Goal: Task Accomplishment & Management: Complete application form

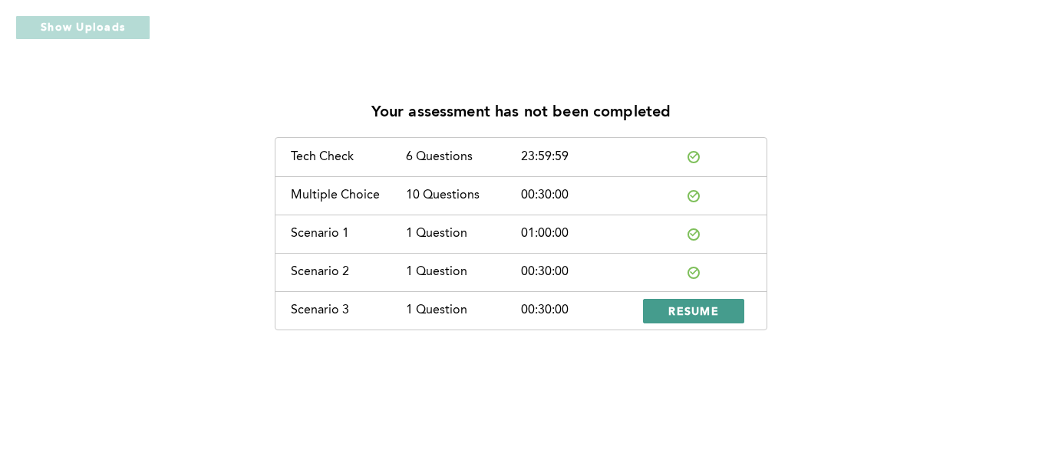
click at [715, 318] on button "RESUME" at bounding box center [693, 311] width 101 height 25
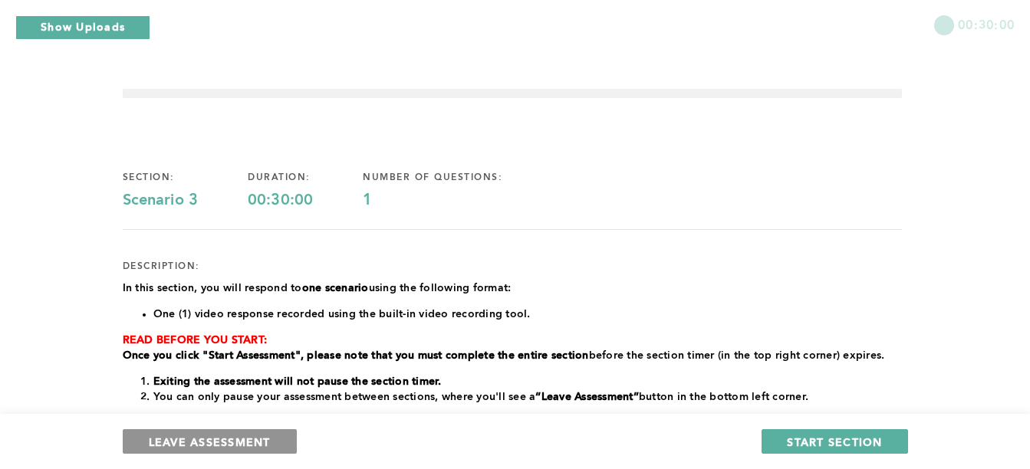
click at [206, 441] on span "LEAVE ASSESSMENT" at bounding box center [210, 442] width 122 height 15
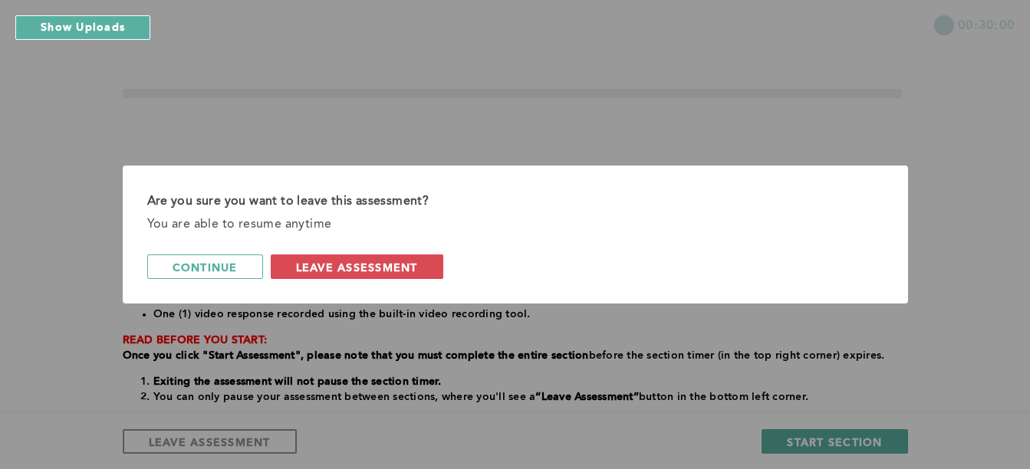
click at [335, 252] on div "Are you sure you want to leave this assessment? You are able to resume anytime …" at bounding box center [515, 235] width 785 height 138
click at [336, 268] on span "leave assessment" at bounding box center [357, 267] width 122 height 15
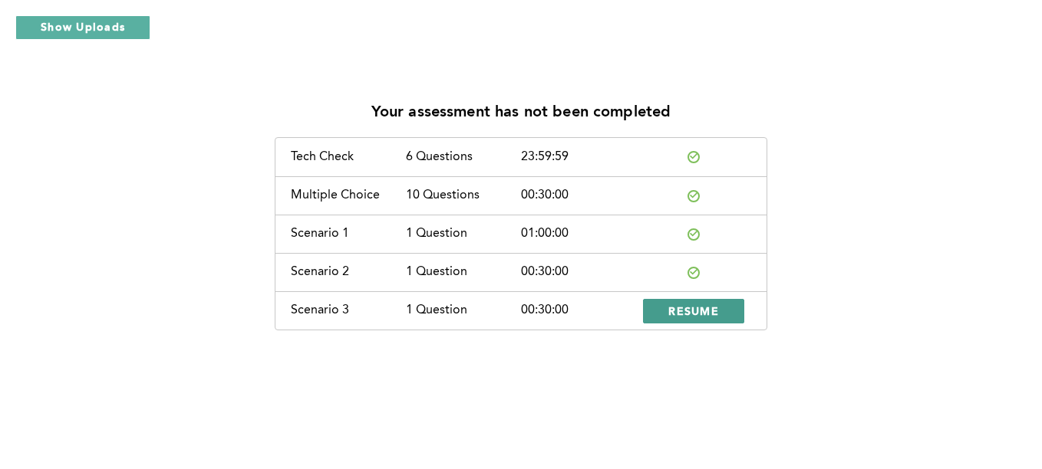
click at [703, 309] on span "RESUME" at bounding box center [693, 311] width 51 height 15
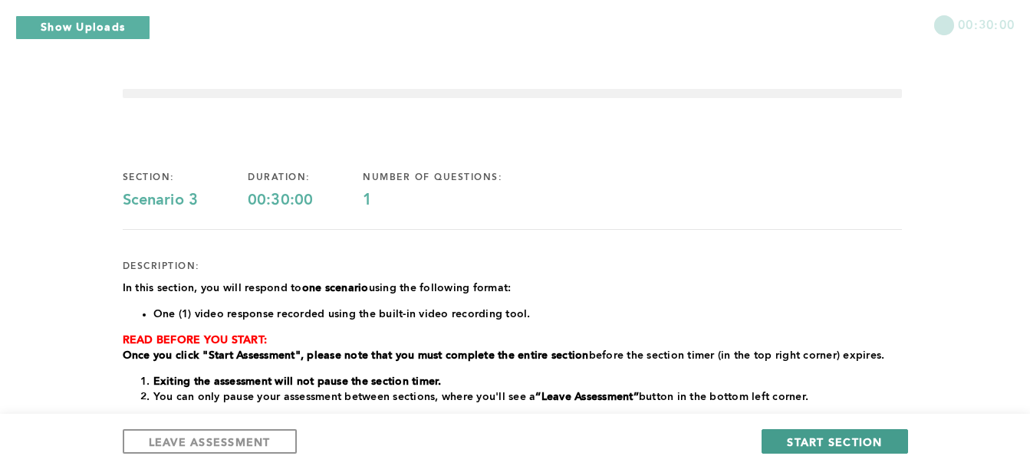
click at [817, 445] on span "START SECTION" at bounding box center [834, 442] width 95 height 15
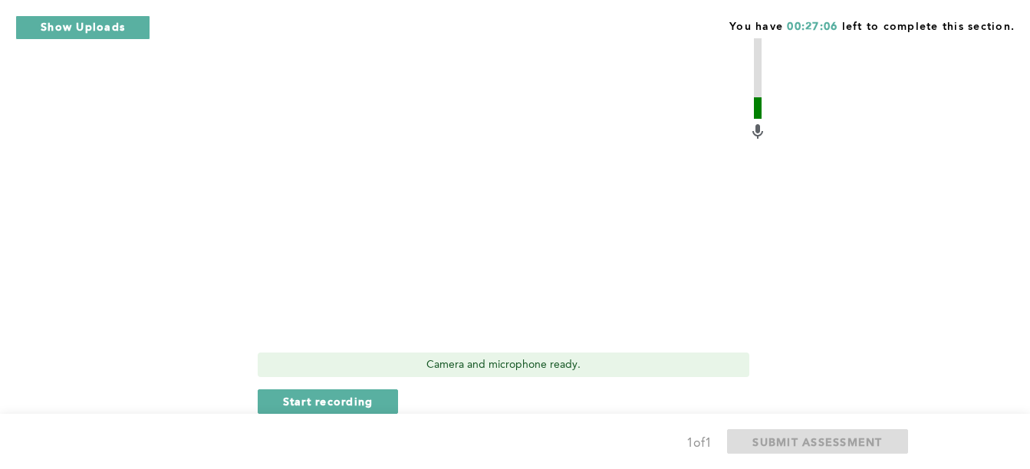
scroll to position [522, 0]
click at [354, 397] on span "Start recording" at bounding box center [328, 399] width 91 height 15
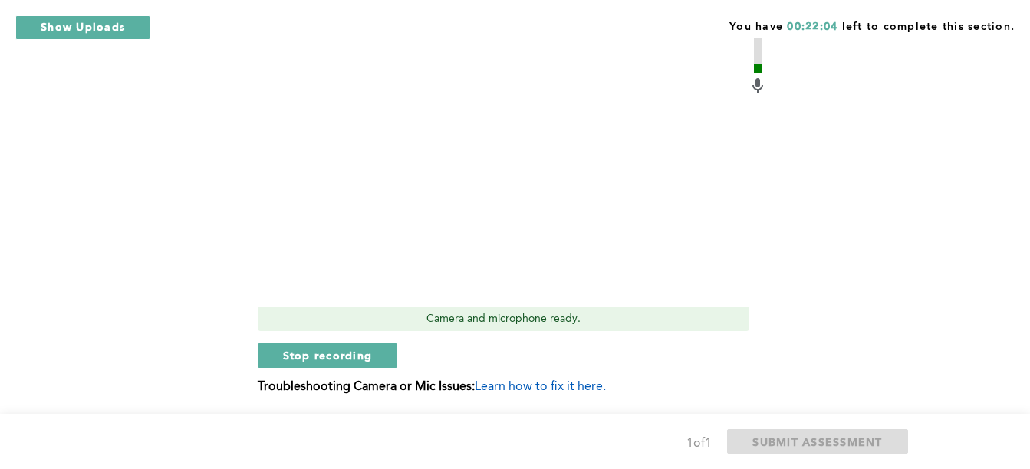
scroll to position [573, 0]
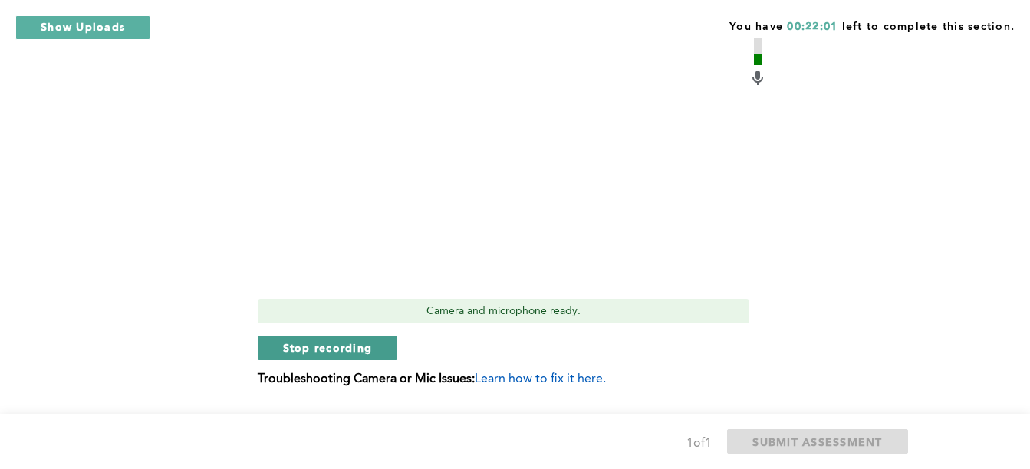
click at [326, 347] on span "Stop recording" at bounding box center [328, 348] width 90 height 15
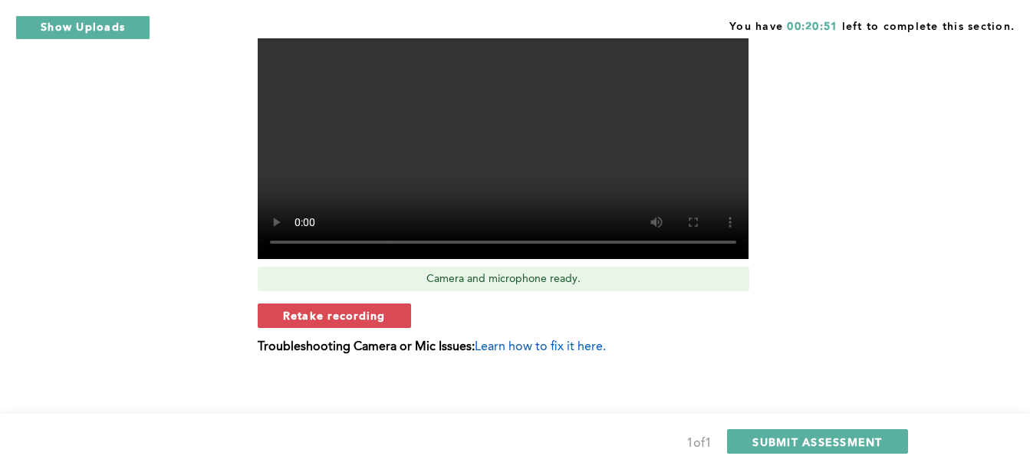
scroll to position [614, 0]
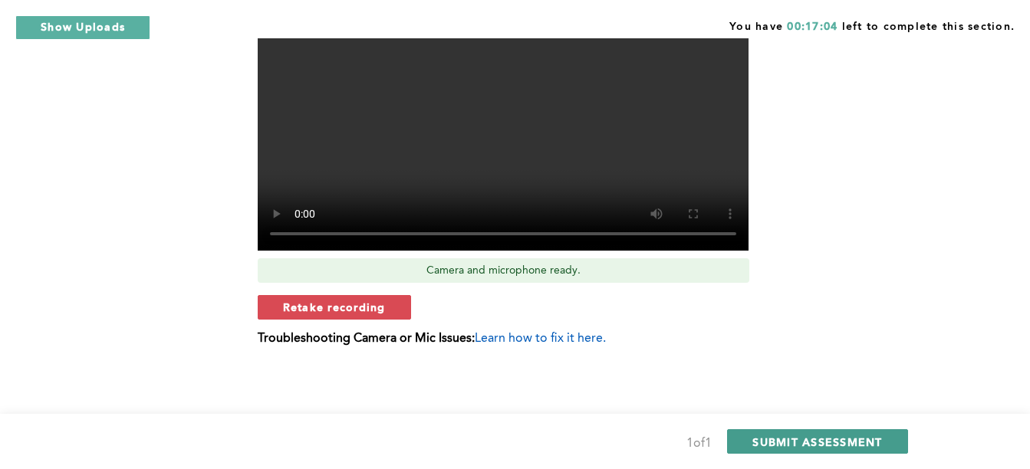
click at [813, 433] on button "SUBMIT ASSESSMENT" at bounding box center [817, 442] width 180 height 25
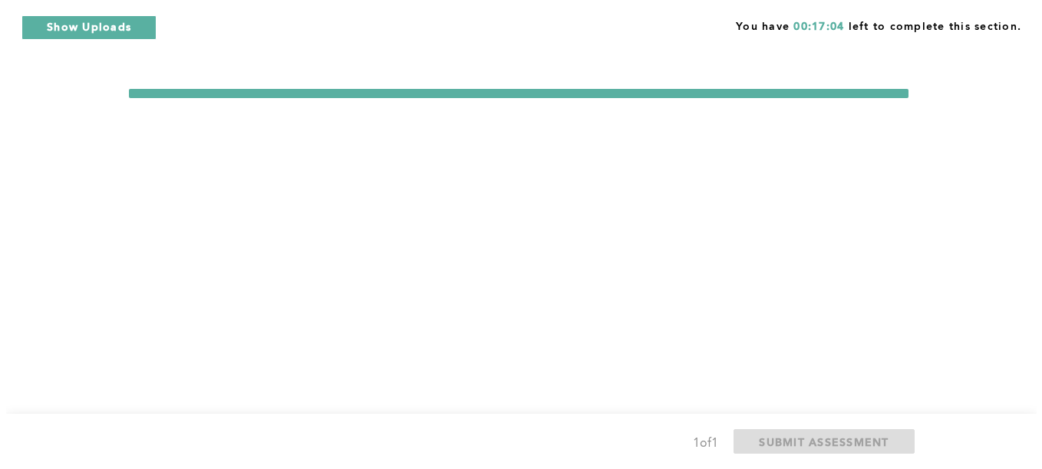
scroll to position [0, 0]
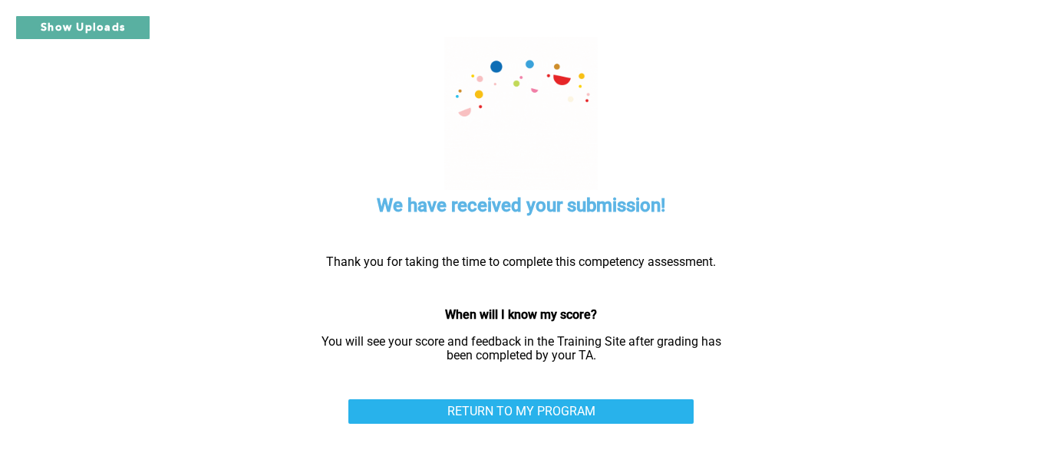
click at [235, 43] on div "We have received your submission! Thank you for taking the time to complete thi…" at bounding box center [521, 234] width 844 height 469
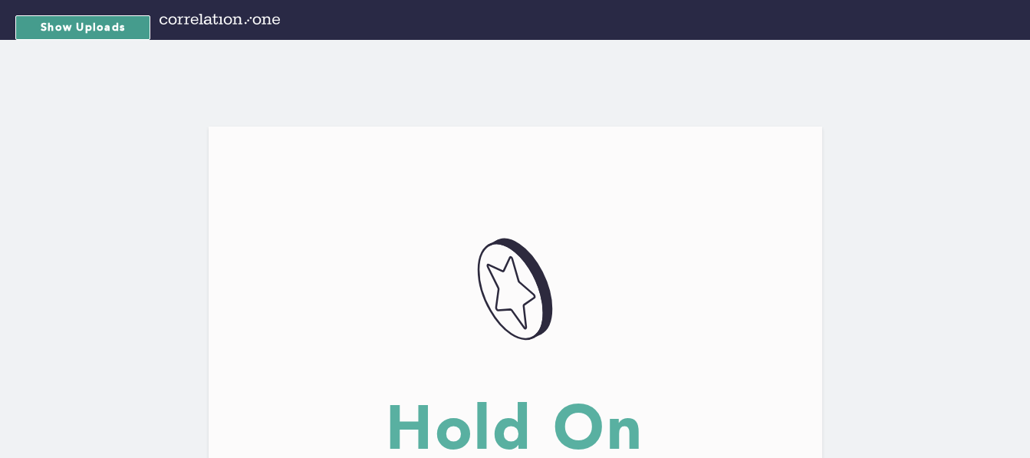
click at [114, 24] on button "Show Uploads" at bounding box center [82, 27] width 135 height 25
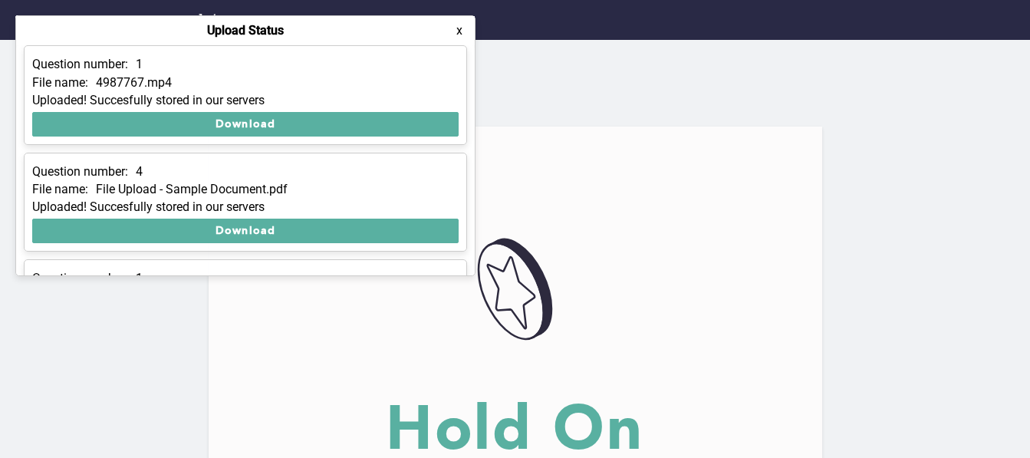
click at [463, 30] on button "x" at bounding box center [459, 30] width 15 height 15
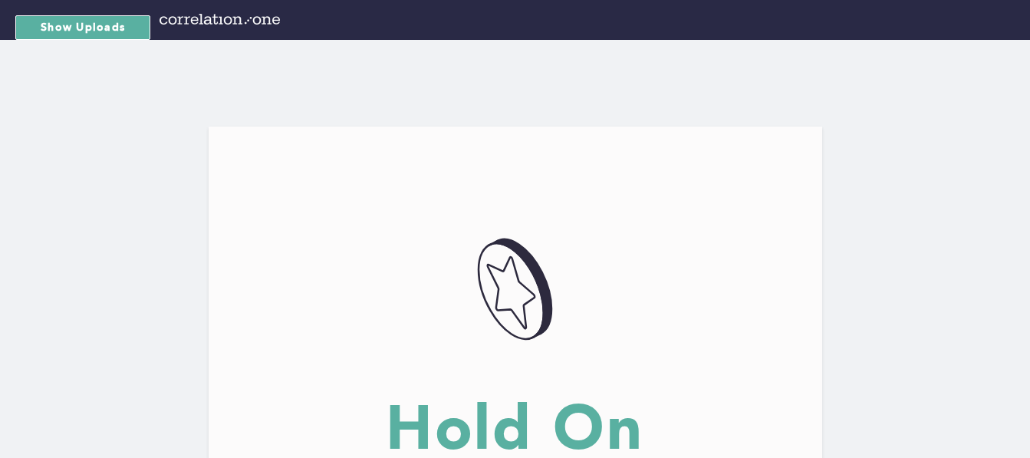
click at [180, 19] on img at bounding box center [220, 19] width 120 height 11
click at [36, 27] on button "Show Uploads" at bounding box center [82, 27] width 135 height 25
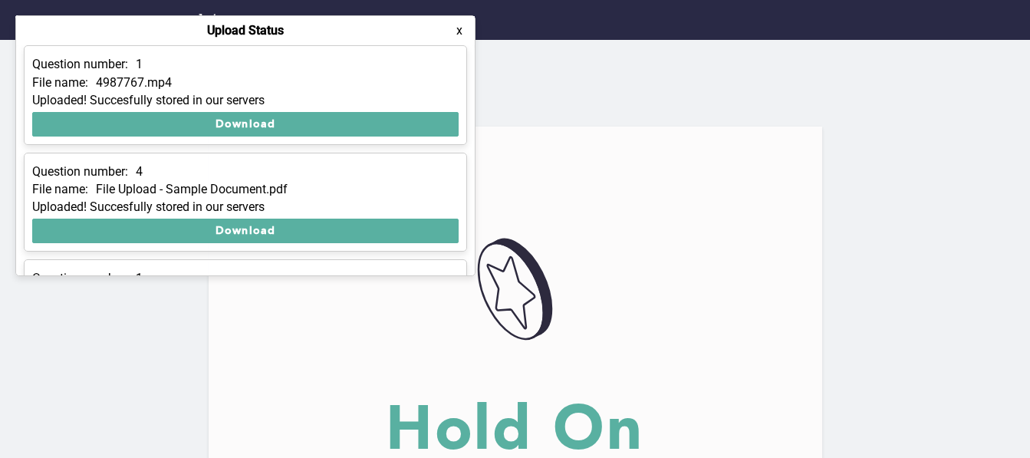
click at [448, 166] on div "Question number: 4" at bounding box center [245, 172] width 426 height 14
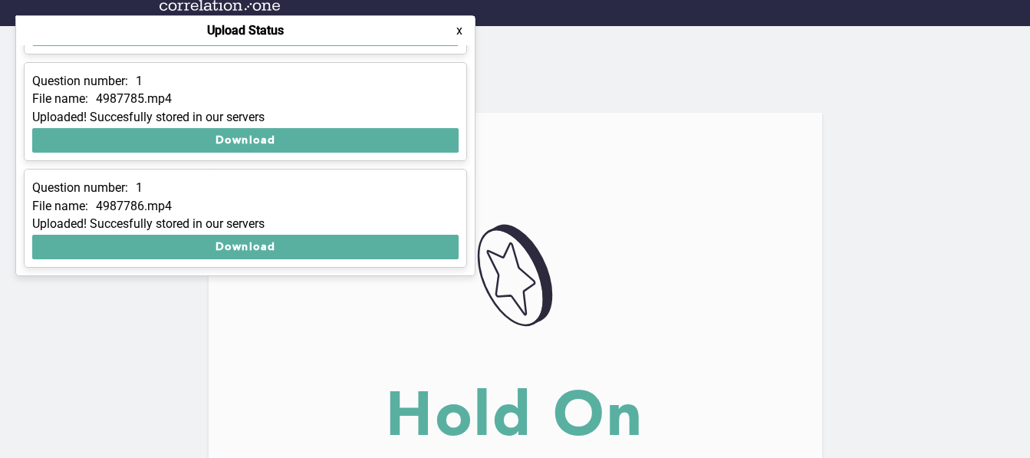
scroll to position [31, 0]
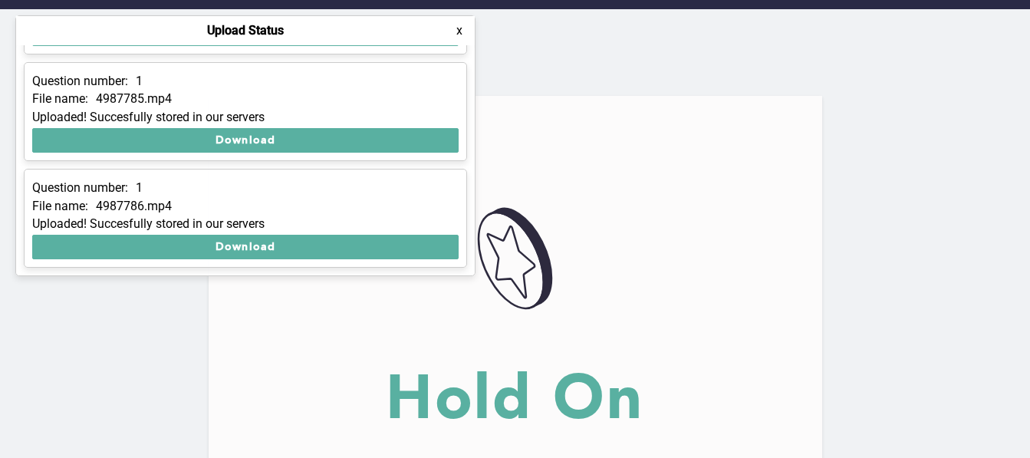
click at [459, 34] on button "x" at bounding box center [459, 30] width 15 height 15
